Goal: Navigation & Orientation: Understand site structure

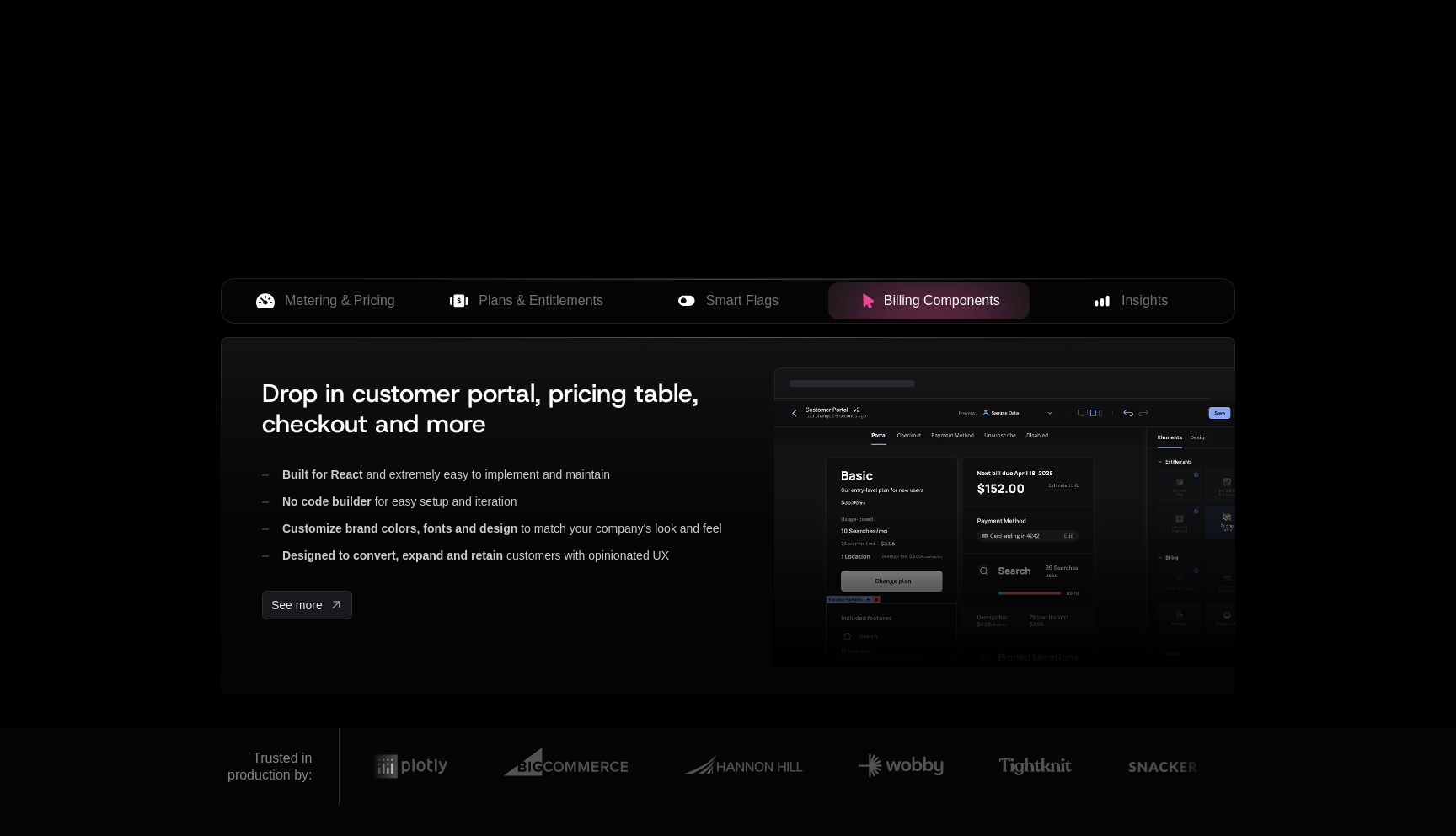
scroll to position [390, 0]
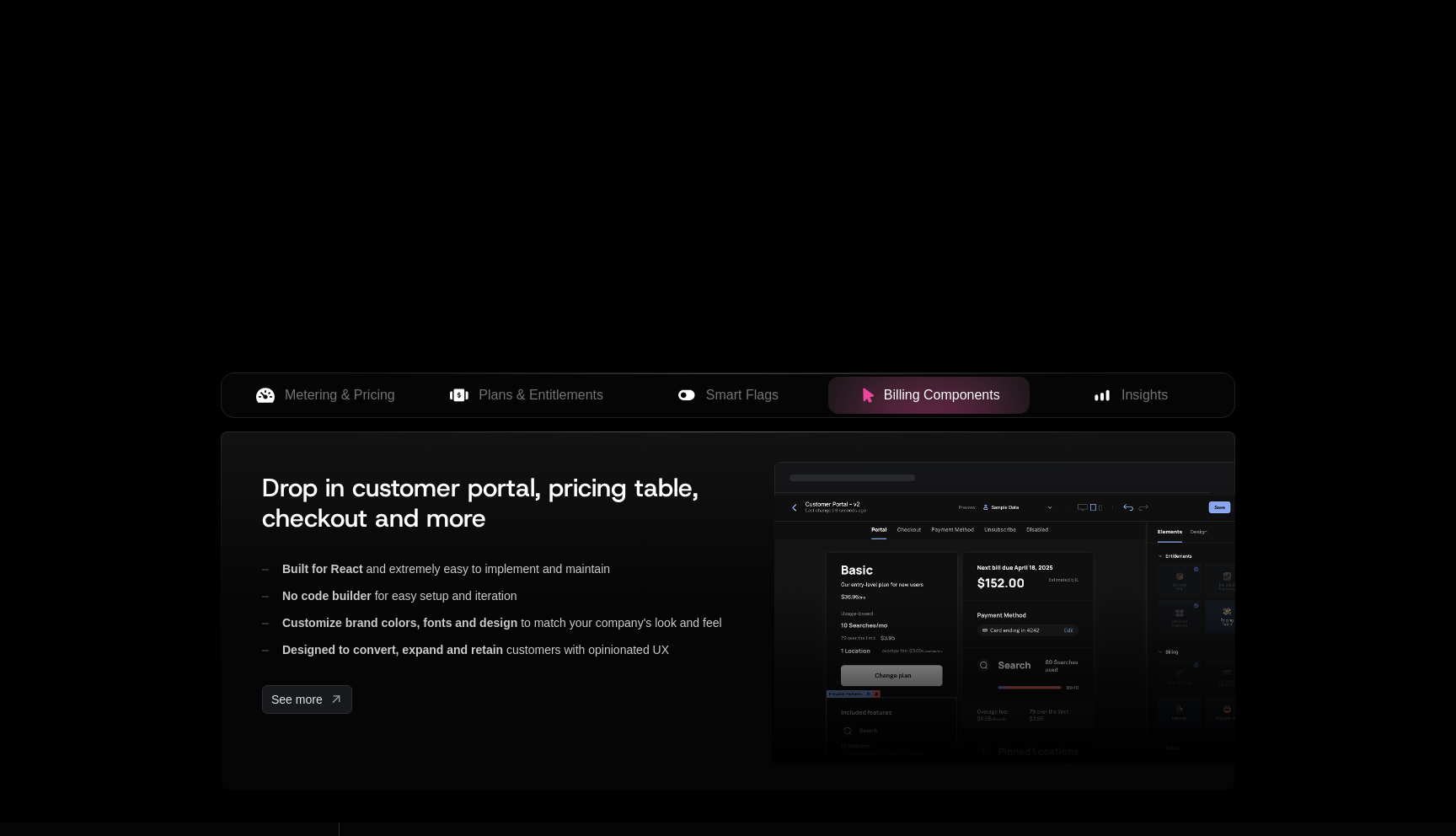
click at [694, 397] on icon at bounding box center [686, 395] width 18 height 18
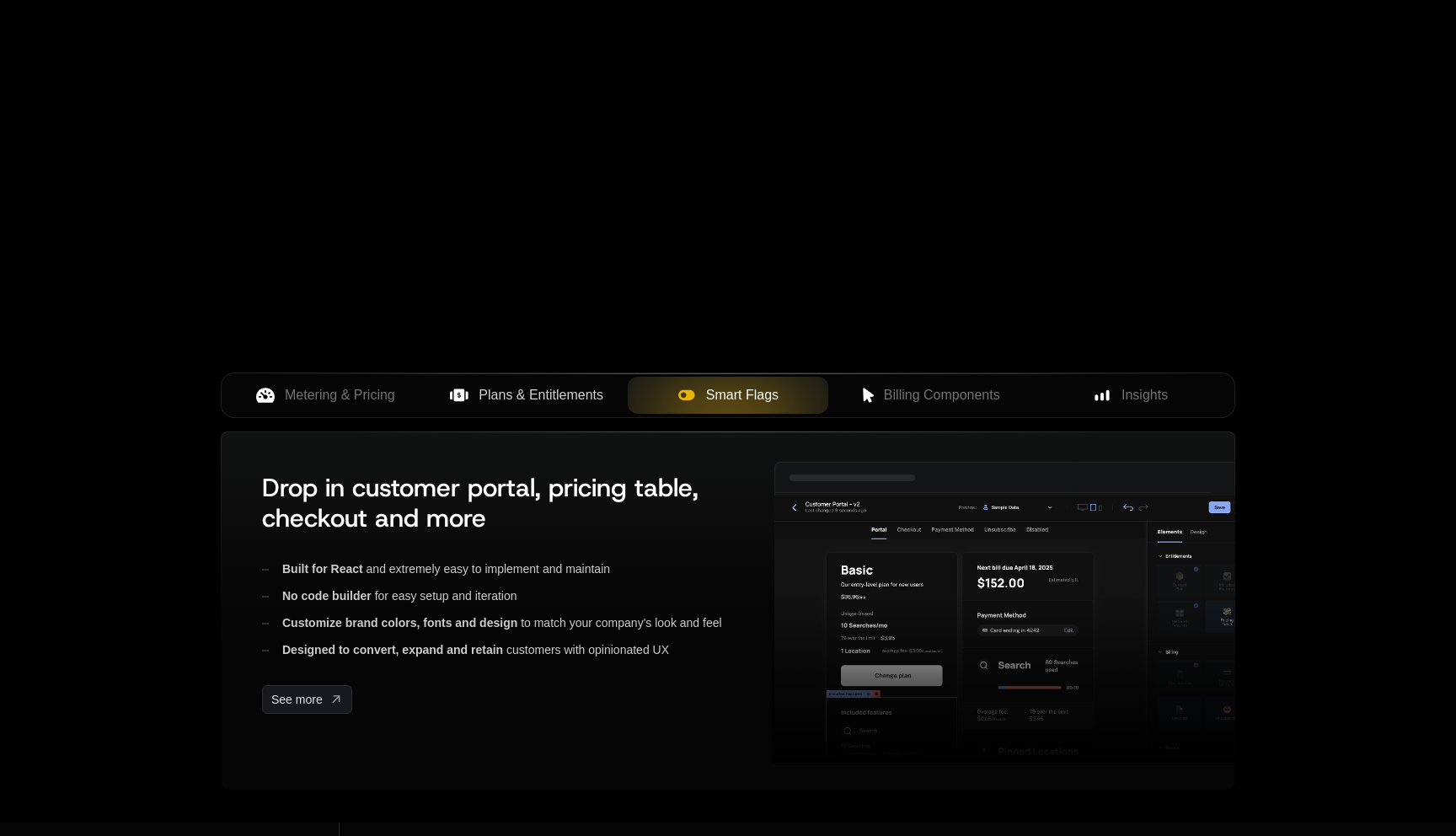
click at [574, 398] on span "Plans & Entitlements" at bounding box center [541, 395] width 125 height 20
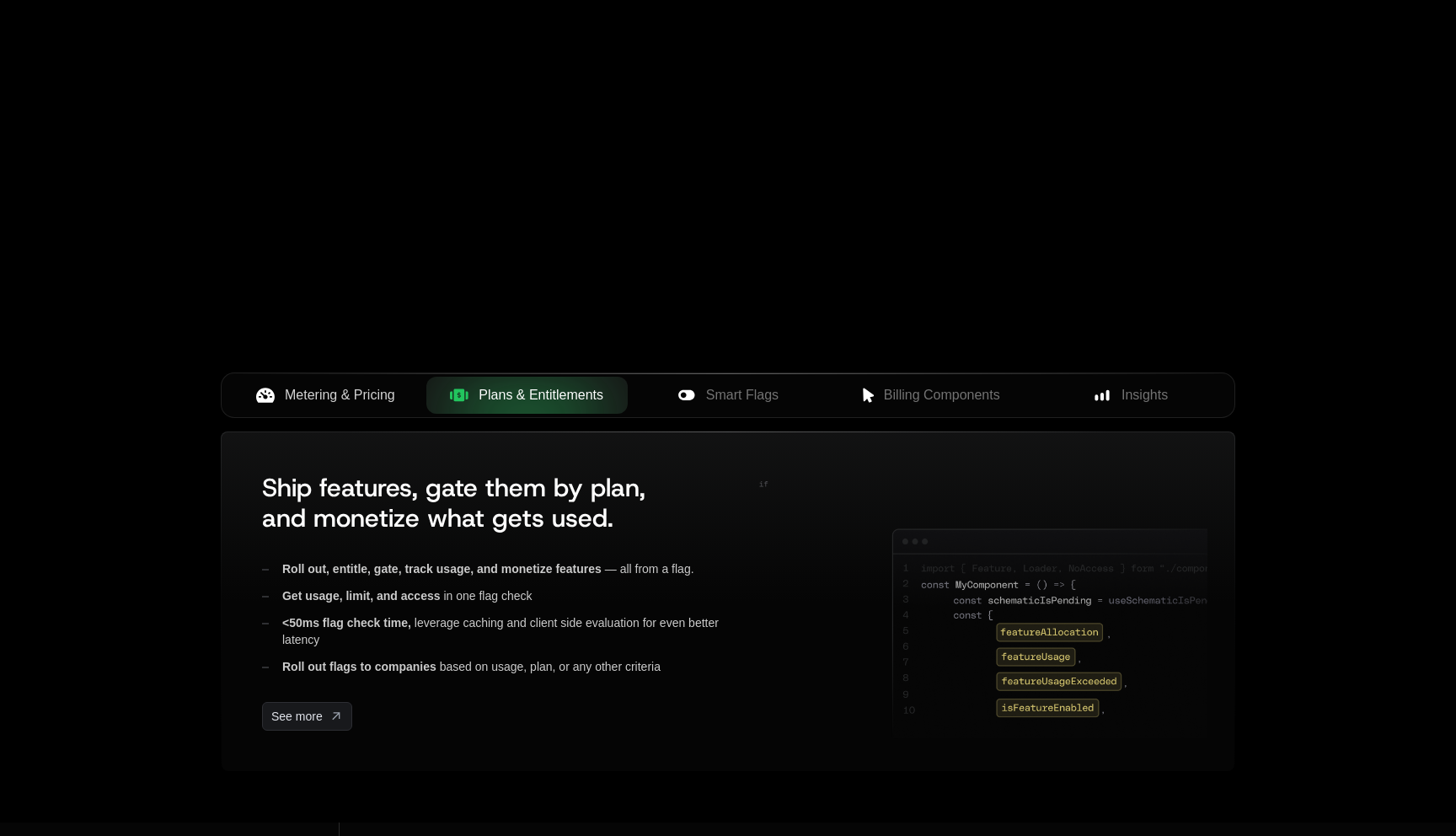
click at [417, 400] on button "Metering & Pricing" at bounding box center [325, 395] width 201 height 37
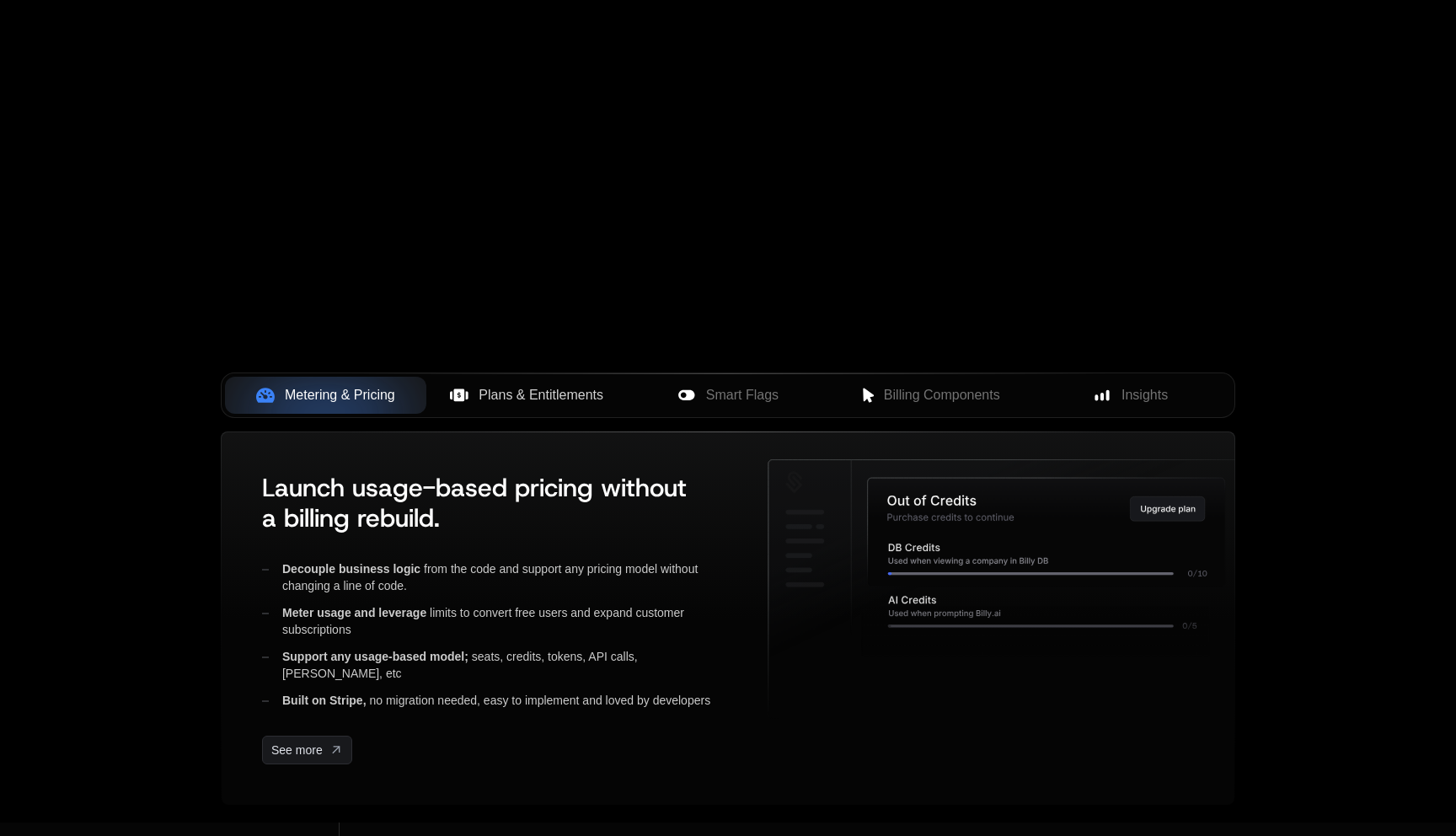
click at [507, 400] on span "Plans & Entitlements" at bounding box center [541, 395] width 125 height 20
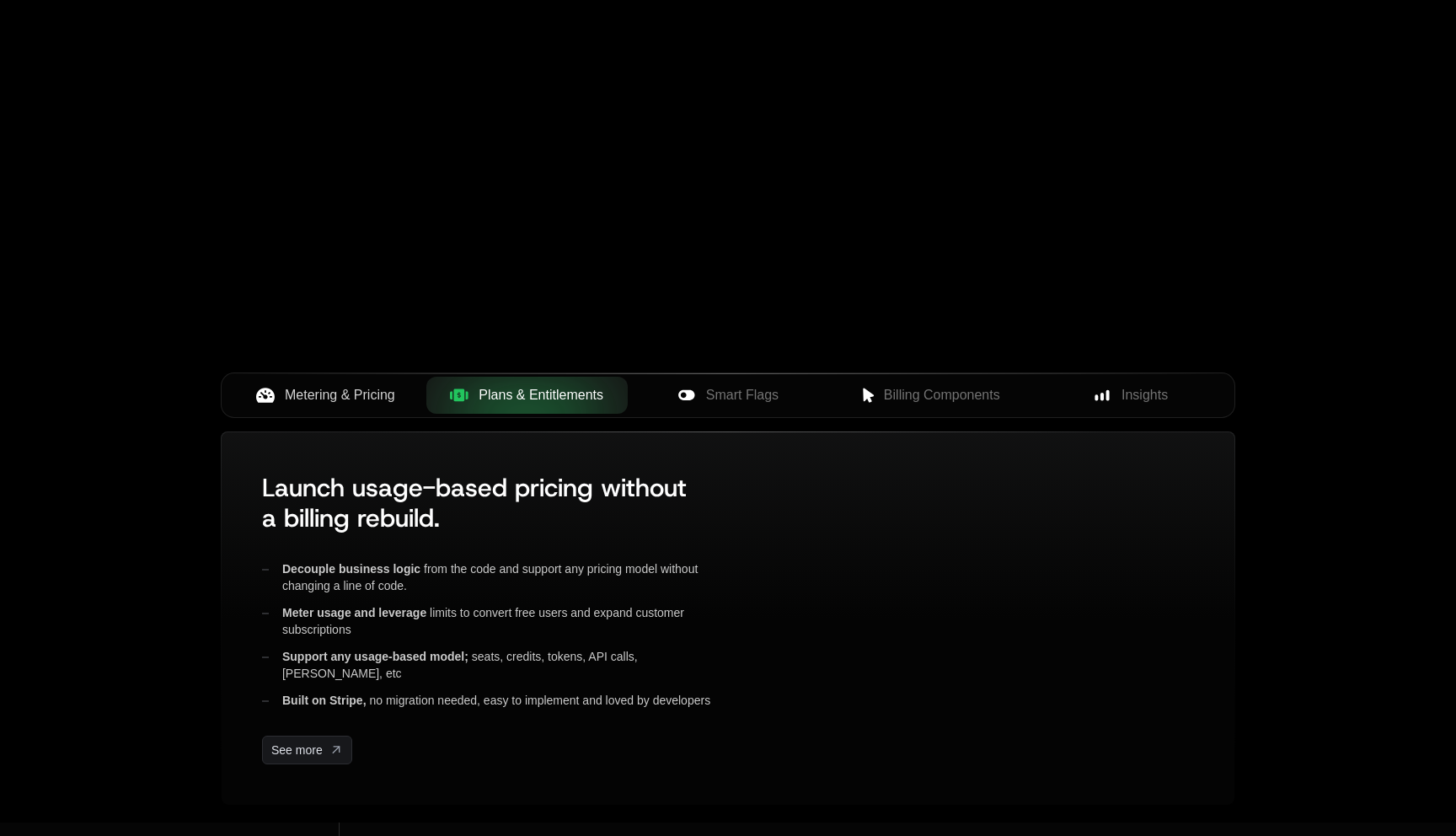
click at [377, 400] on span "Metering & Pricing" at bounding box center [340, 395] width 111 height 20
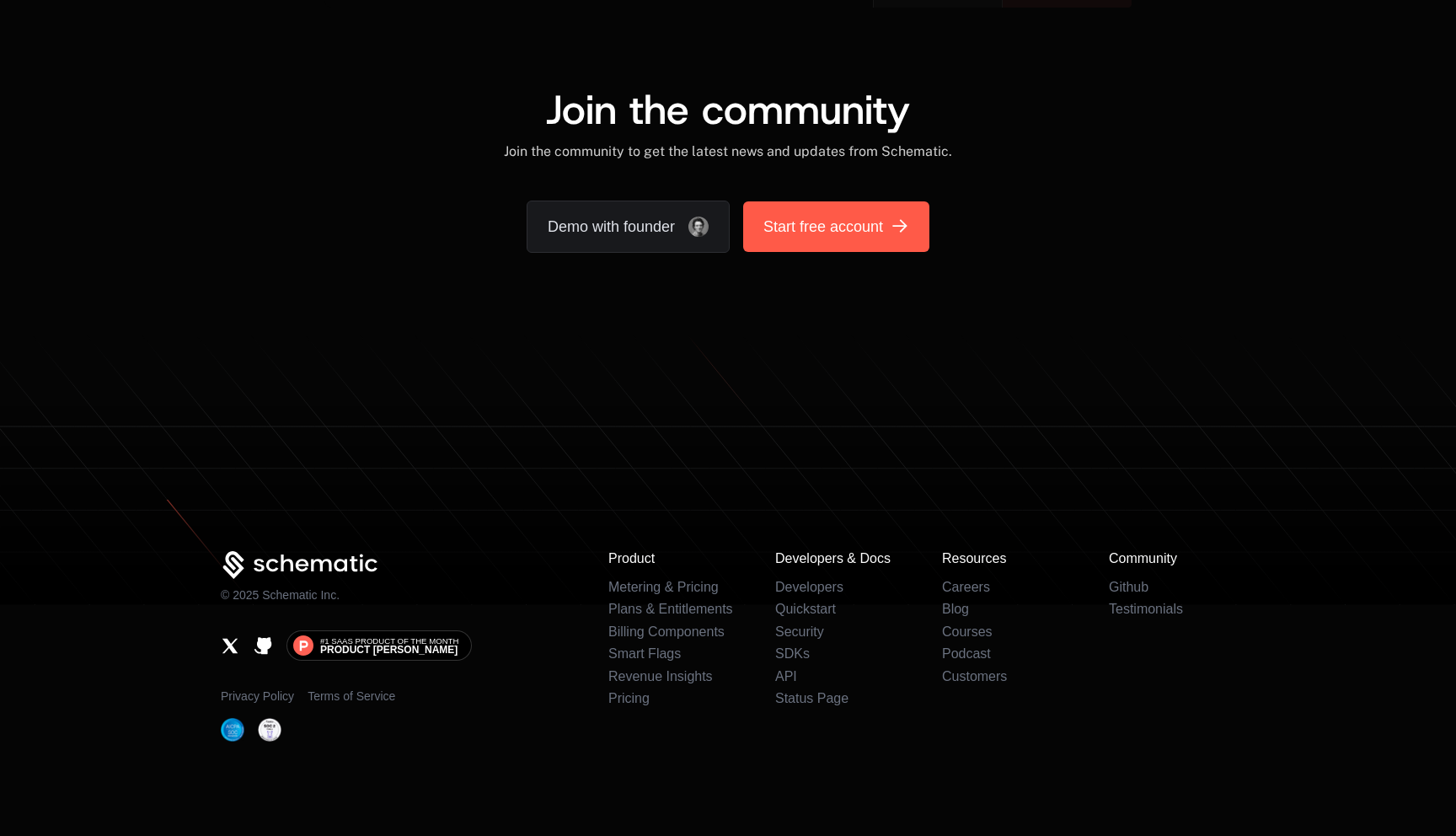
scroll to position [10230, 0]
